Goal: Transaction & Acquisition: Purchase product/service

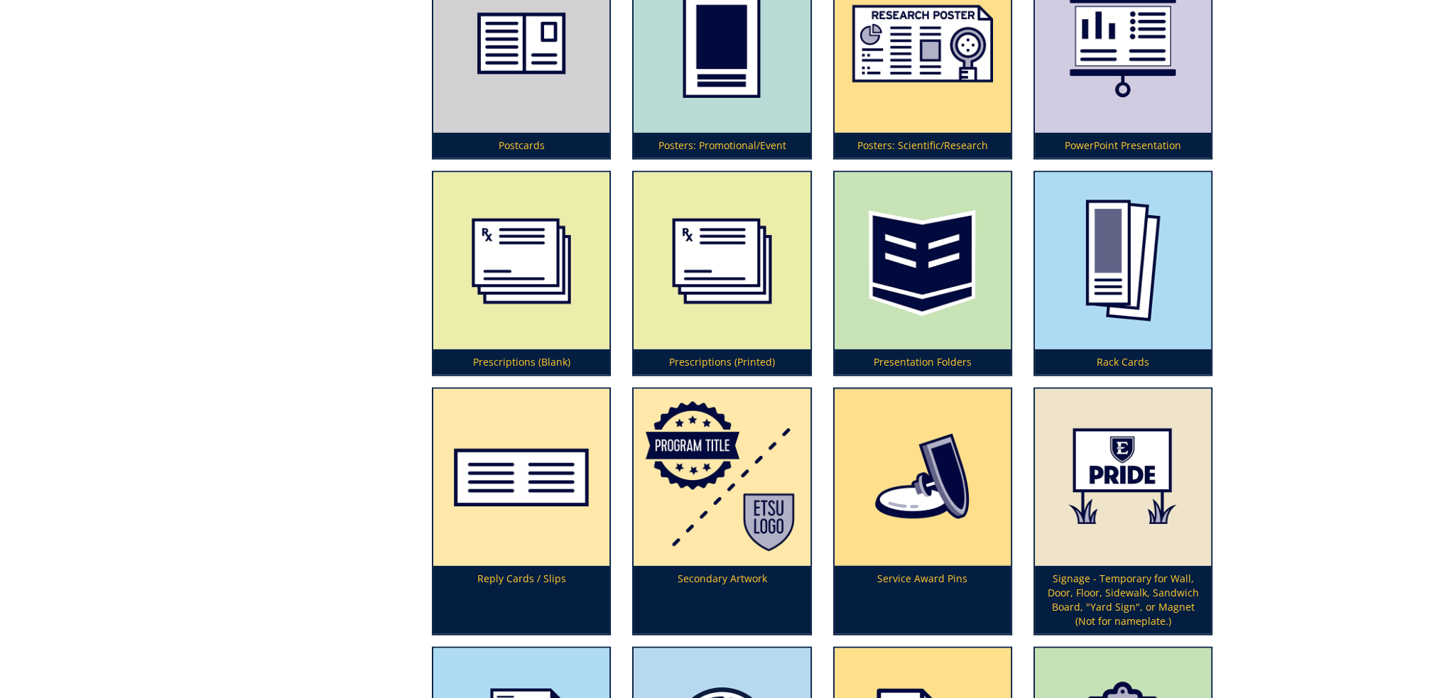
scroll to position [4405, 0]
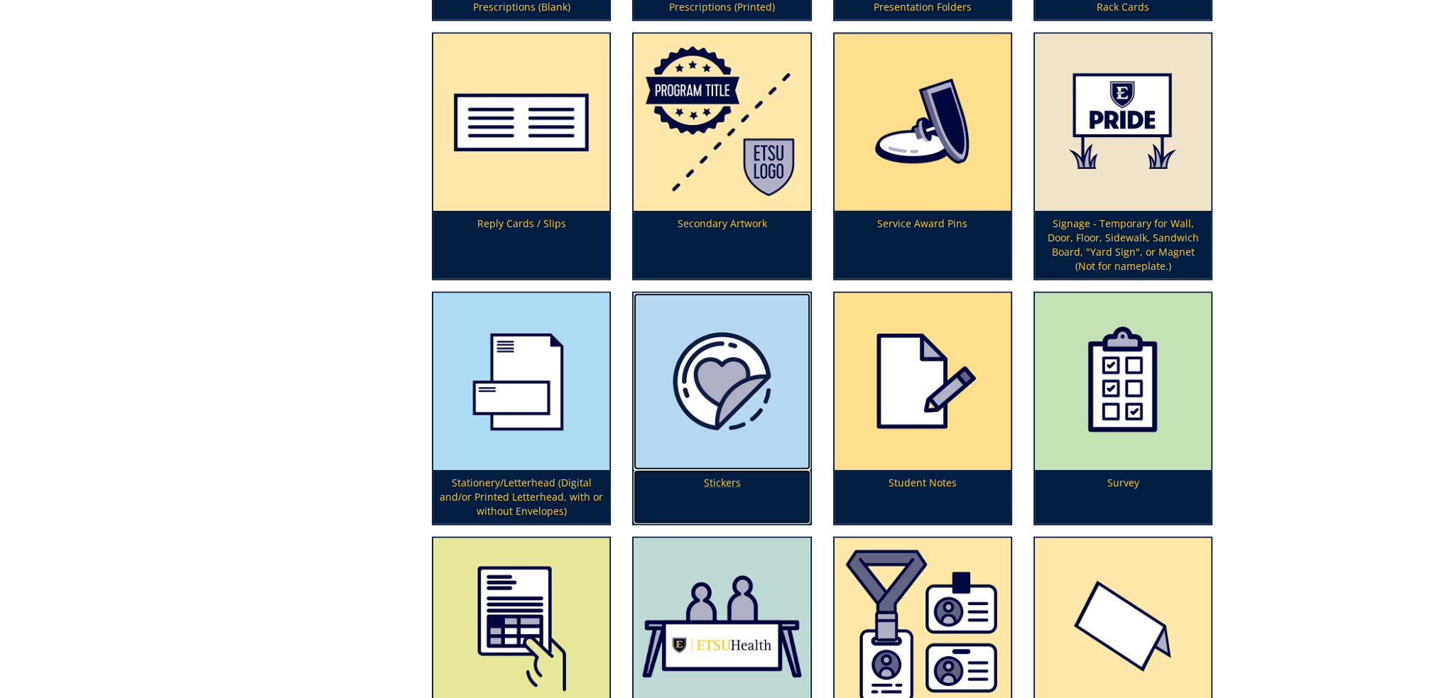
click at [713, 470] on p "Stickers" at bounding box center [722, 497] width 176 height 54
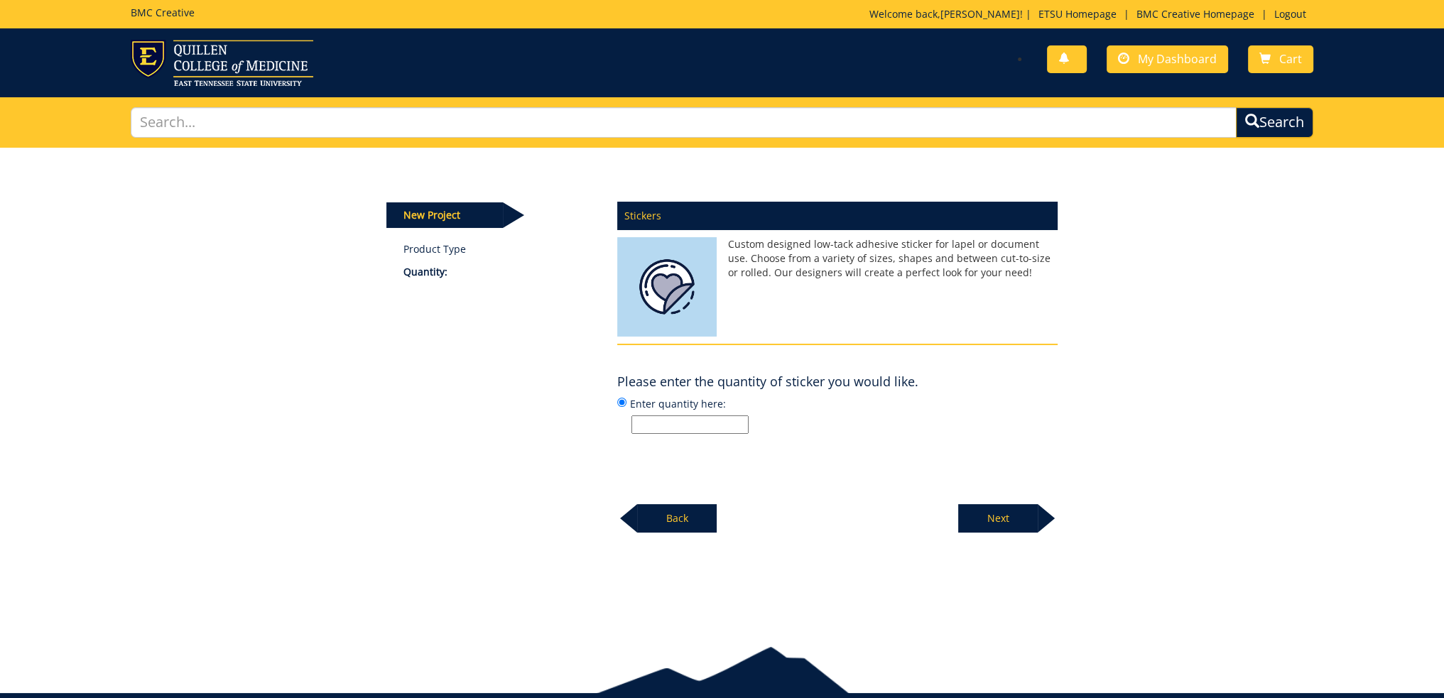
click at [708, 426] on input "Enter quantity here:" at bounding box center [690, 425] width 117 height 18
type input "200"
click at [1007, 528] on p "Next" at bounding box center [998, 518] width 80 height 28
click at [684, 431] on input "Enter size here or "I need help":" at bounding box center [690, 425] width 117 height 18
click at [892, 389] on div "Please enter size you have in mind. If not sure, just say "I need help". ? × : …" at bounding box center [837, 401] width 440 height 67
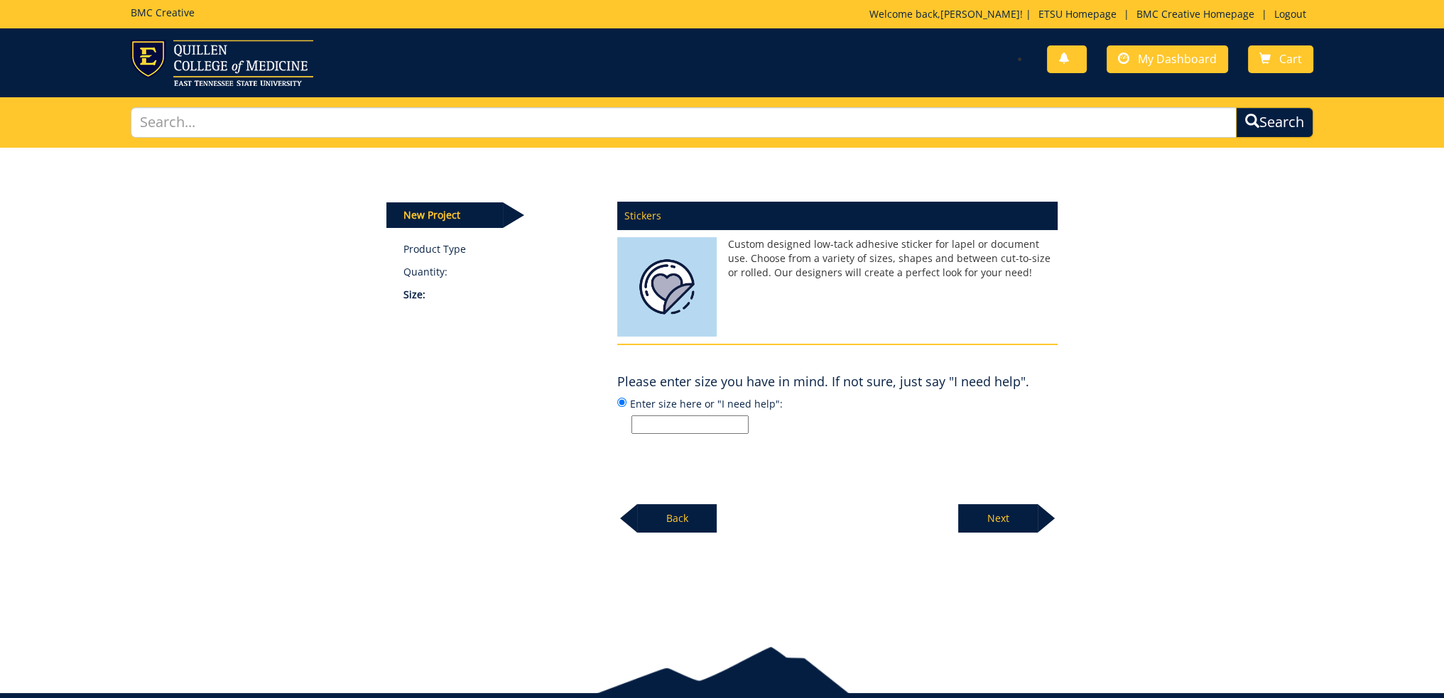
click at [665, 420] on input "Enter size here or "I need help":" at bounding box center [690, 425] width 117 height 18
drag, startPoint x: 715, startPoint y: 401, endPoint x: 774, endPoint y: 403, distance: 59.0
click at [774, 403] on label "Enter size here or "I need help":" at bounding box center [837, 415] width 440 height 38
click at [848, 433] on p at bounding box center [845, 425] width 426 height 18
click at [627, 407] on input "Enter size here or "I need help":" at bounding box center [621, 402] width 9 height 9
